Goal: Information Seeking & Learning: Learn about a topic

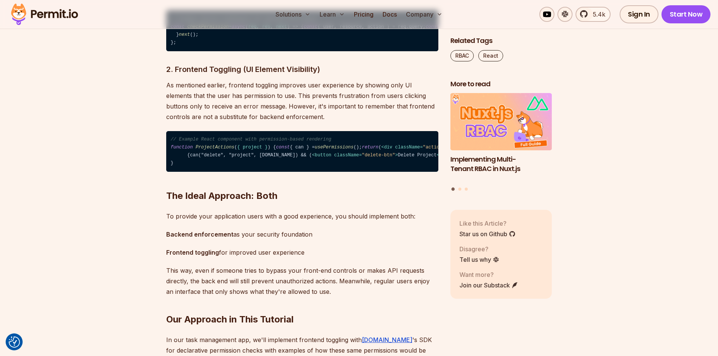
scroll to position [1358, 0]
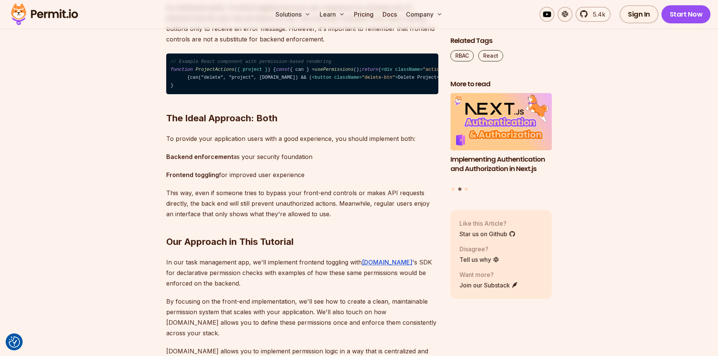
click at [192, 80] on span "< div className = "actions" > {can("edit", "project", [DOMAIN_NAME]) && ( < but…" at bounding box center [442, 73] width 543 height 13
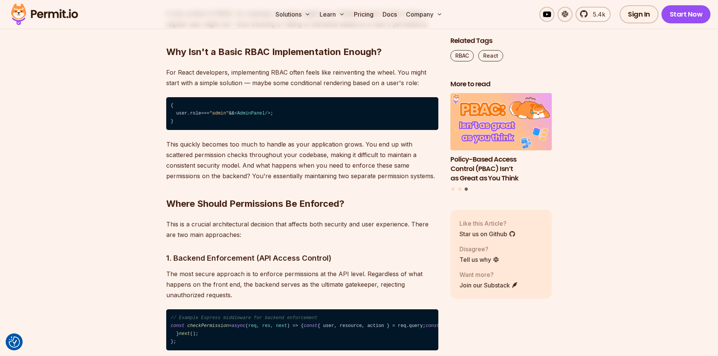
scroll to position [1131, 0]
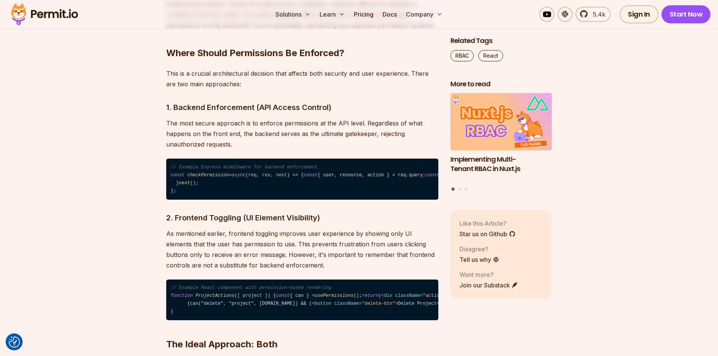
click at [221, 183] on code "// Example Express middleware for backend enforcement const checkPermission = a…" at bounding box center [302, 179] width 272 height 41
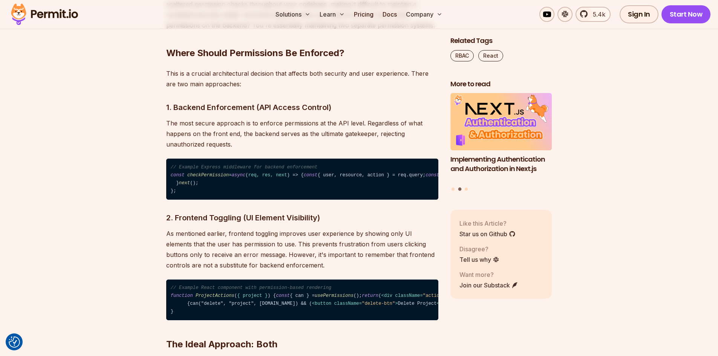
click at [244, 198] on code "// Example Express middleware for backend enforcement const checkPermission = a…" at bounding box center [302, 179] width 272 height 41
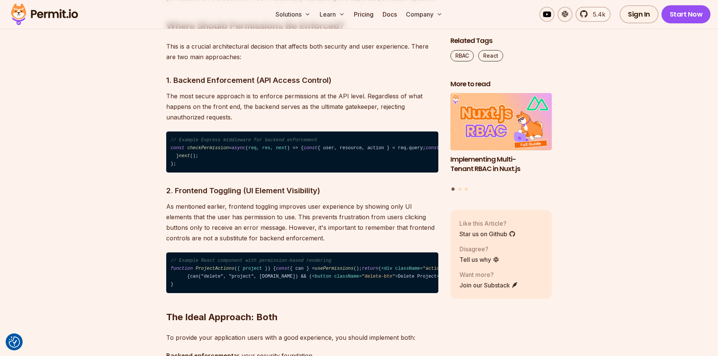
scroll to position [1158, 0]
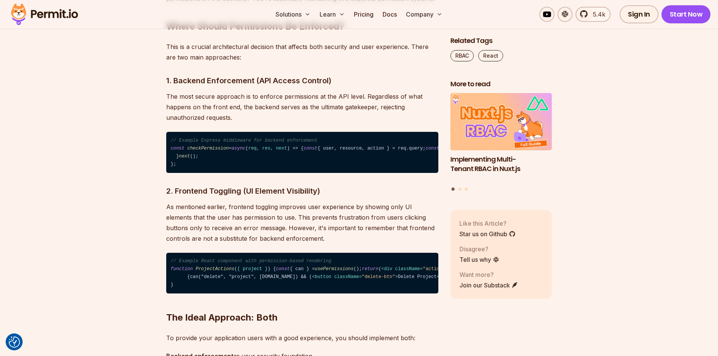
click at [289, 99] on p "The most secure approach is to enforce permissions at the API level. Regardless…" at bounding box center [302, 107] width 272 height 32
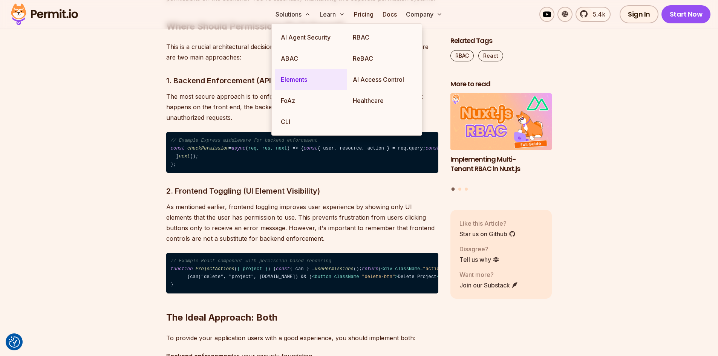
click at [322, 75] on link "Elements" at bounding box center [311, 79] width 72 height 21
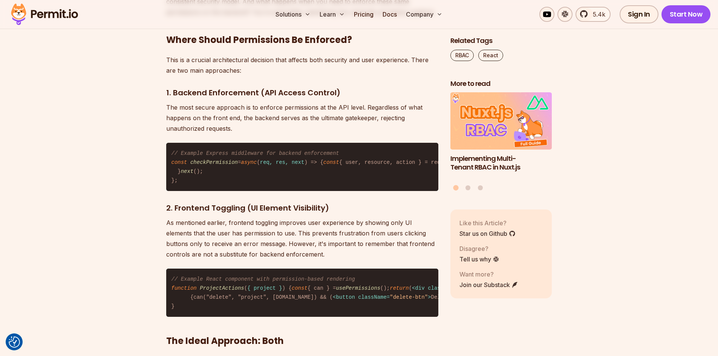
scroll to position [1158, 0]
